Goal: Task Accomplishment & Management: Complete application form

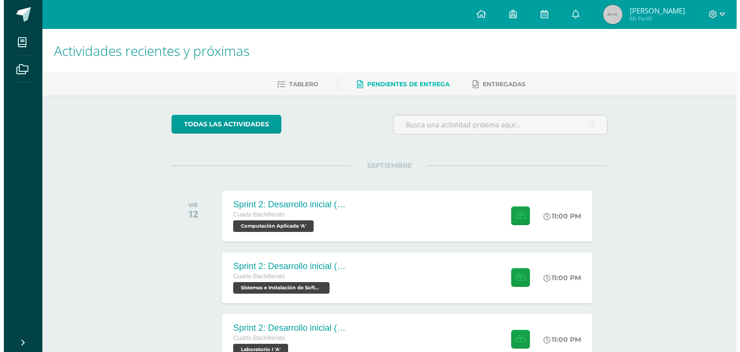
scroll to position [67, 0]
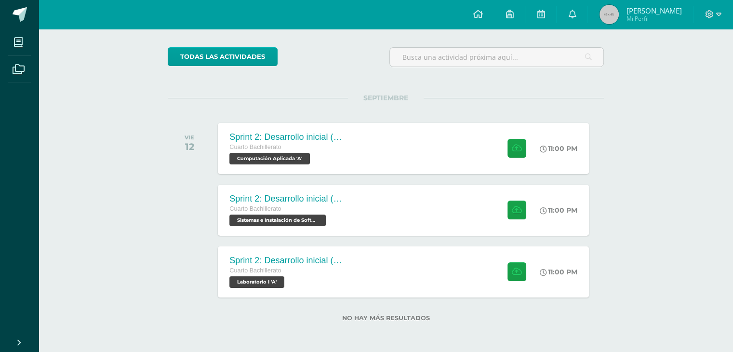
click at [343, 145] on div "Cuarto Bachillerato" at bounding box center [287, 147] width 116 height 11
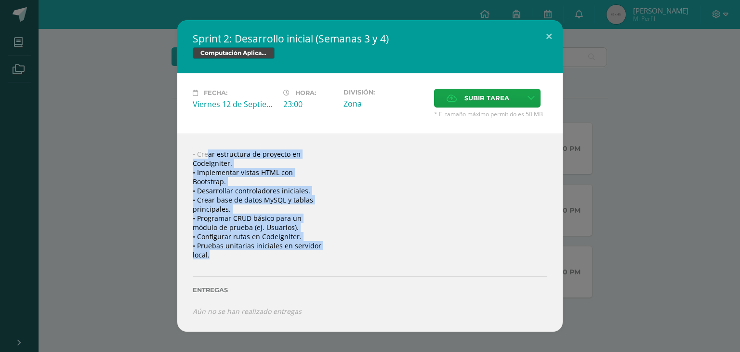
drag, startPoint x: 234, startPoint y: 268, endPoint x: 269, endPoint y: 147, distance: 126.1
click at [212, 147] on div "• Crear estructura de proyecto en CodeIgniter. • Implementar vistas HTML con Bo…" at bounding box center [370, 232] width 386 height 198
click at [387, 156] on div "• Crear estructura de proyecto en CodeIgniter. • Implementar vistas HTML con Bo…" at bounding box center [370, 232] width 386 height 198
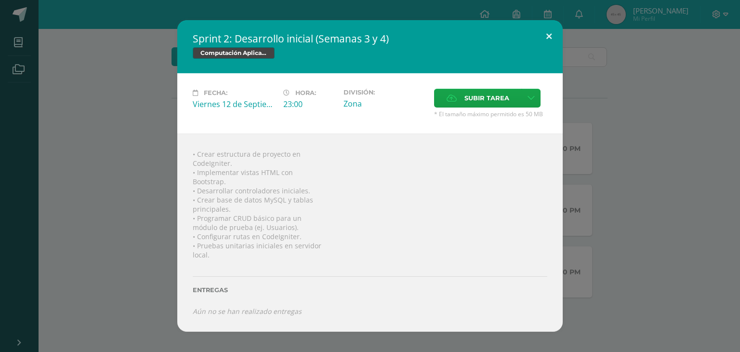
click at [552, 32] on button at bounding box center [548, 36] width 27 height 33
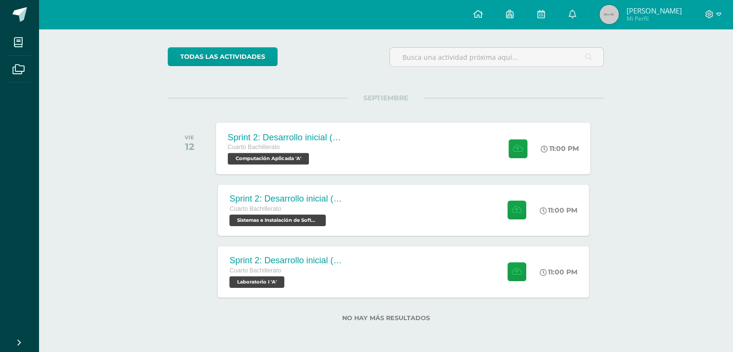
click at [440, 134] on div "Sprint 2: Desarrollo inicial (Semanas 3 y 4) Cuarto Bachillerato Computación Ap…" at bounding box center [403, 148] width 374 height 52
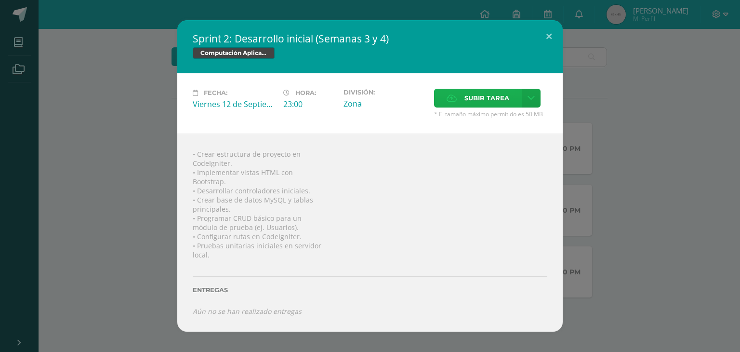
click at [465, 99] on span "Subir tarea" at bounding box center [487, 98] width 45 height 18
click at [0, 0] on input "Subir tarea" at bounding box center [0, 0] width 0 height 0
click at [452, 105] on label "Subir tarea" at bounding box center [478, 98] width 88 height 19
click at [0, 0] on input "Subir tarea" at bounding box center [0, 0] width 0 height 0
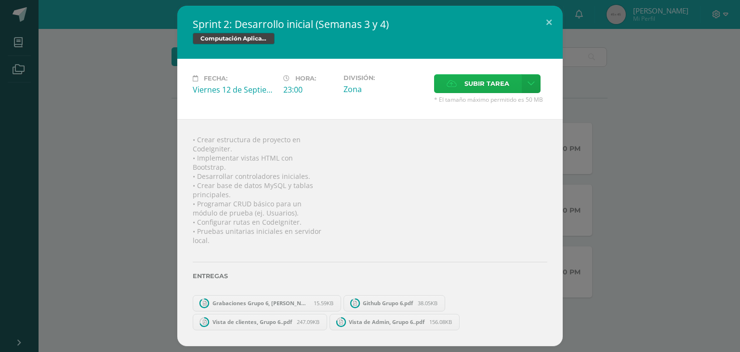
scroll to position [6, 0]
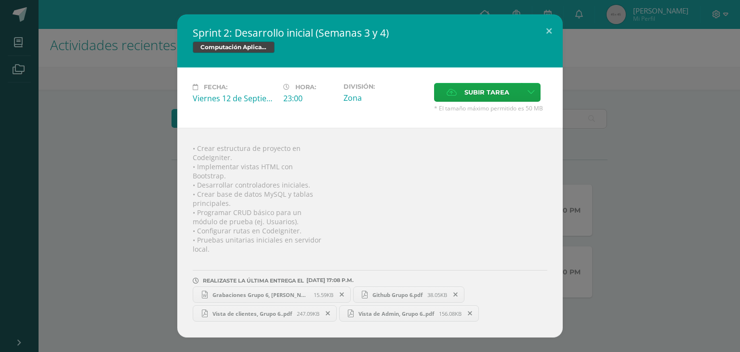
click at [698, 237] on div "Sprint 2: Desarrollo inicial (Semanas 3 y 4) Computación Aplicada Fecha: [DATE]…" at bounding box center [370, 175] width 732 height 323
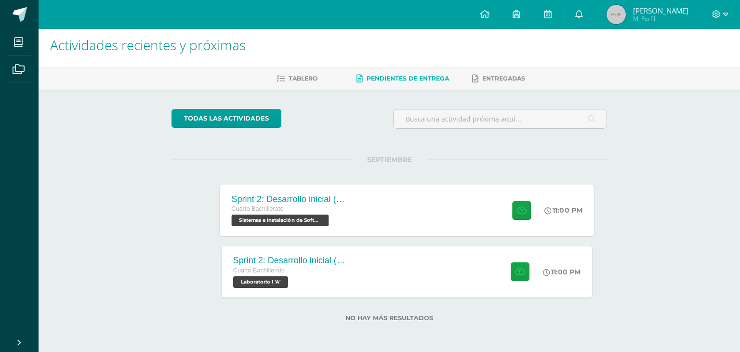
drag, startPoint x: 397, startPoint y: 234, endPoint x: 393, endPoint y: 230, distance: 5.1
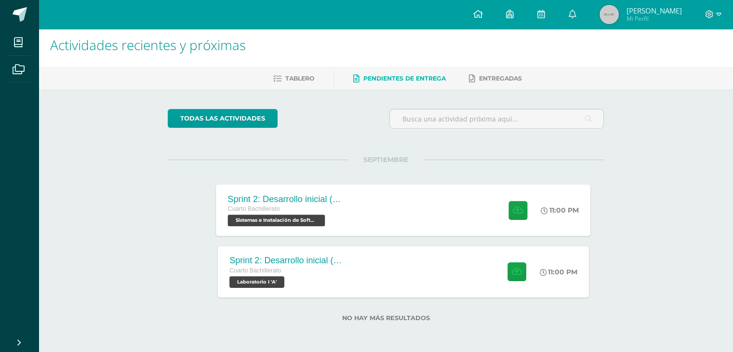
click at [384, 212] on div "Sprint 2: Desarrollo inicial (Semanas 3 y 4) Cuarto Bachillerato Sistemas e Ins…" at bounding box center [403, 210] width 374 height 52
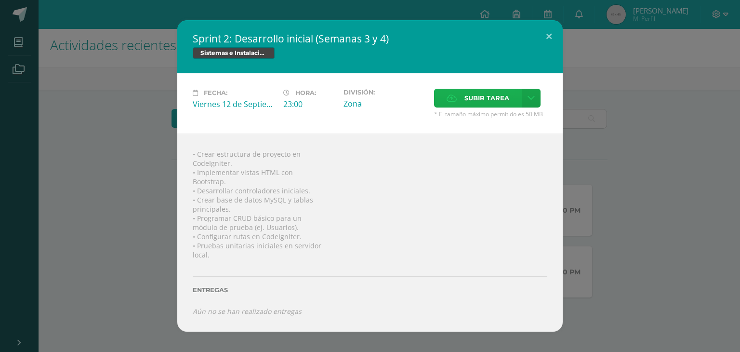
drag, startPoint x: 480, startPoint y: 84, endPoint x: 471, endPoint y: 99, distance: 16.9
click at [479, 85] on div "Fecha: [DATE] Hora: 23:00 División: Zona Subir tarea Cancelar" at bounding box center [370, 103] width 386 height 60
click at [471, 99] on span "Subir tarea" at bounding box center [487, 98] width 45 height 18
click at [0, 0] on input "Subir tarea" at bounding box center [0, 0] width 0 height 0
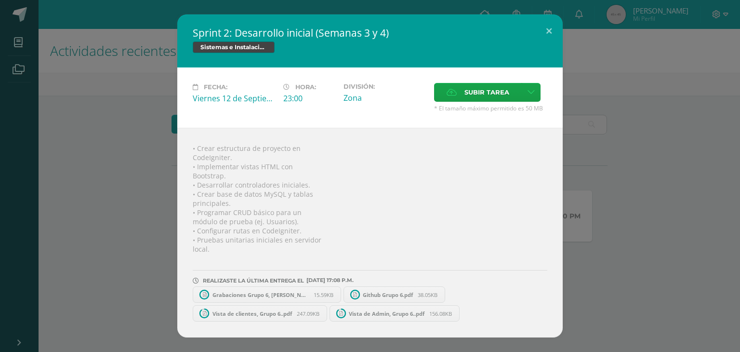
scroll to position [0, 0]
drag, startPoint x: 549, startPoint y: 30, endPoint x: 544, endPoint y: 31, distance: 5.4
click at [549, 30] on button at bounding box center [548, 30] width 27 height 33
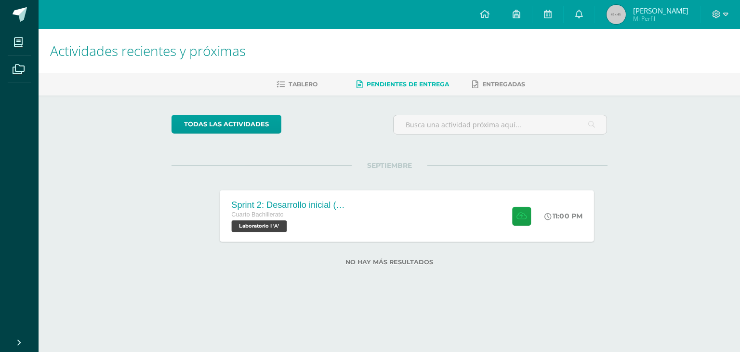
click at [428, 206] on div "Sprint 2: Desarrollo inicial (Semana 3 y 4) Cuarto Bachillerato Laboratorio I '…" at bounding box center [407, 216] width 374 height 52
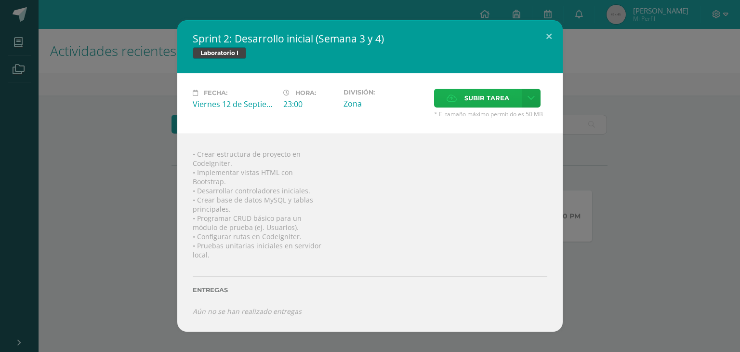
click at [461, 99] on label "Subir tarea" at bounding box center [478, 98] width 88 height 19
click at [0, 0] on input "Subir tarea" at bounding box center [0, 0] width 0 height 0
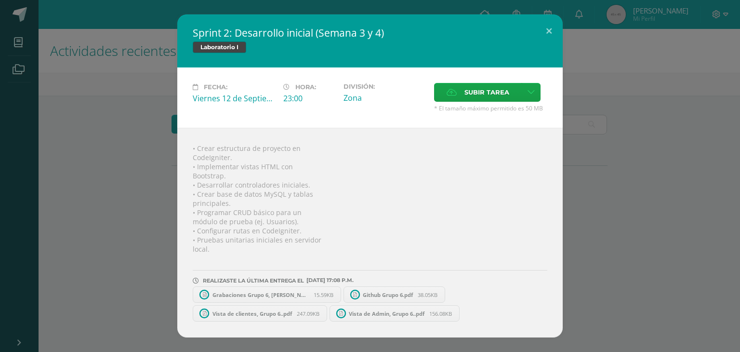
click at [683, 167] on div "Sprint 2: Desarrollo inicial (Semana 3 y 4) Laboratorio I Fecha: [DATE] Hora: 2…" at bounding box center [370, 175] width 732 height 323
